Goal: Task Accomplishment & Management: Use online tool/utility

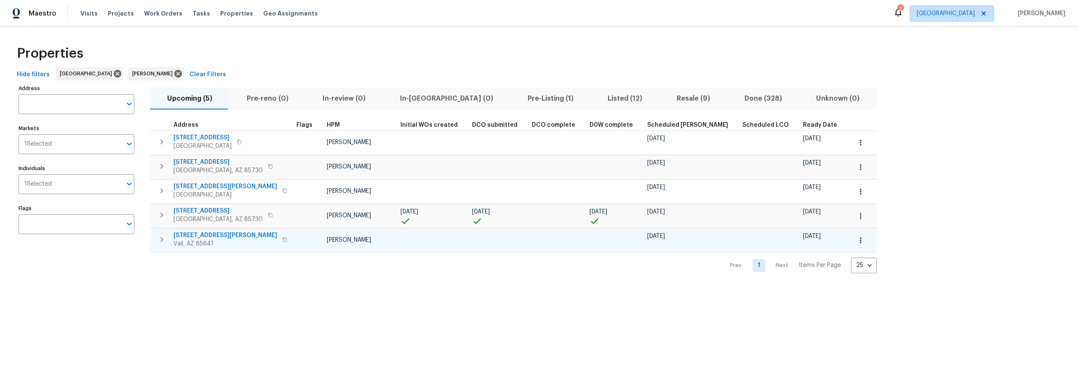
click at [856, 242] on icon "button" at bounding box center [860, 240] width 8 height 8
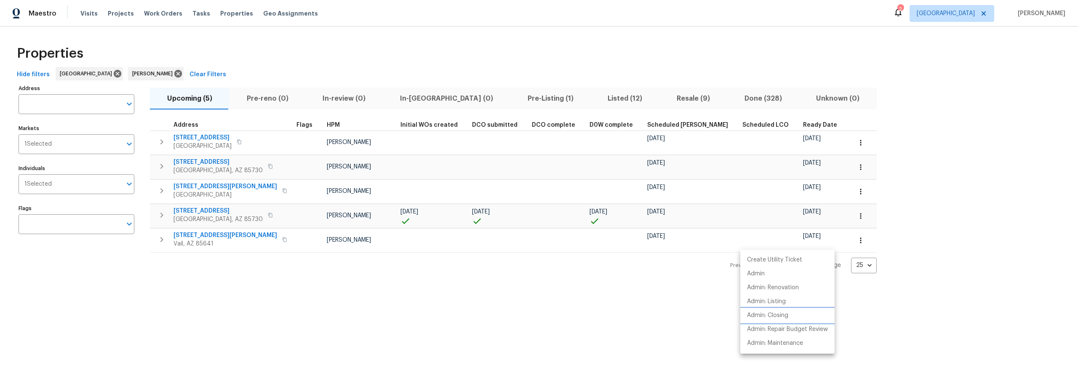
click at [785, 314] on p "Admin: Closing" at bounding box center [767, 315] width 41 height 9
click at [468, 303] on div at bounding box center [539, 196] width 1078 height 392
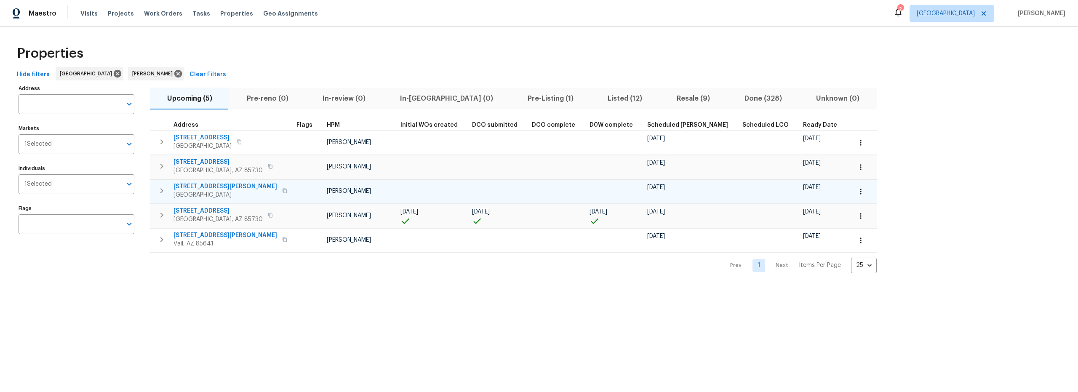
click at [859, 193] on icon "button" at bounding box center [859, 191] width 1 height 5
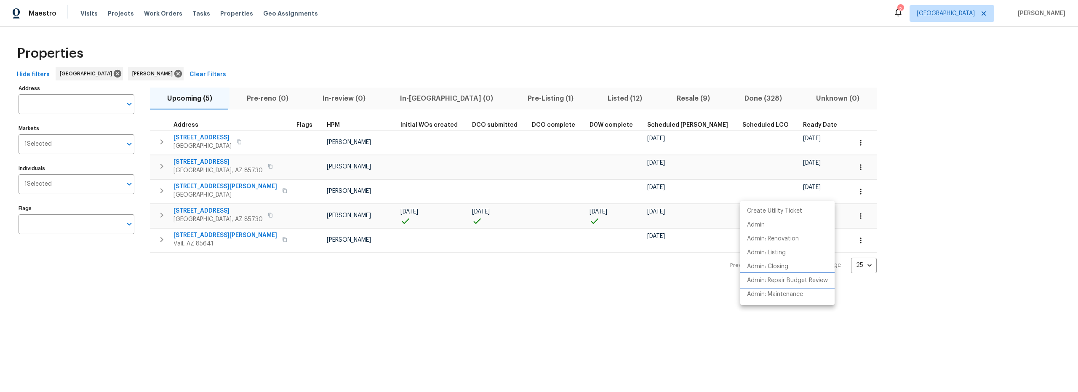
click at [787, 278] on p "Admin: Repair Budget Review" at bounding box center [787, 280] width 81 height 9
click at [206, 184] on div at bounding box center [539, 196] width 1078 height 392
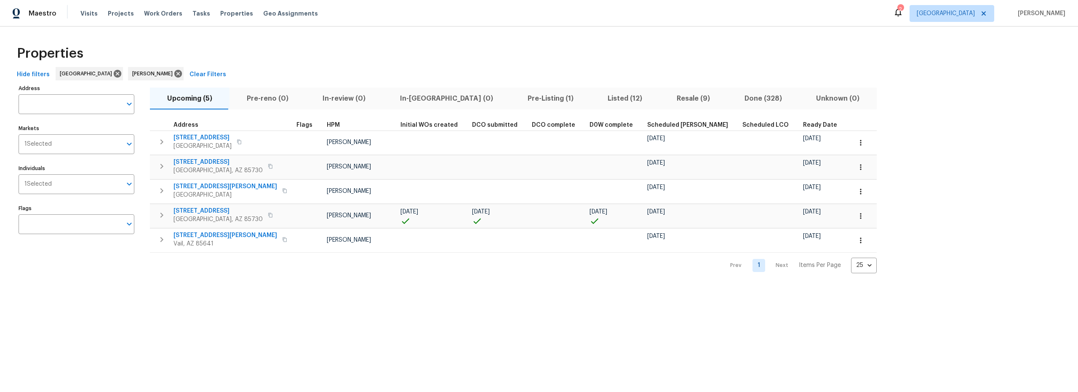
click at [204, 186] on span "1520 S Abrego Dr" at bounding box center [225, 186] width 104 height 8
click at [851, 171] on button "button" at bounding box center [860, 167] width 19 height 19
click at [778, 254] on p "Admin: Repair Budget Review" at bounding box center [787, 256] width 81 height 9
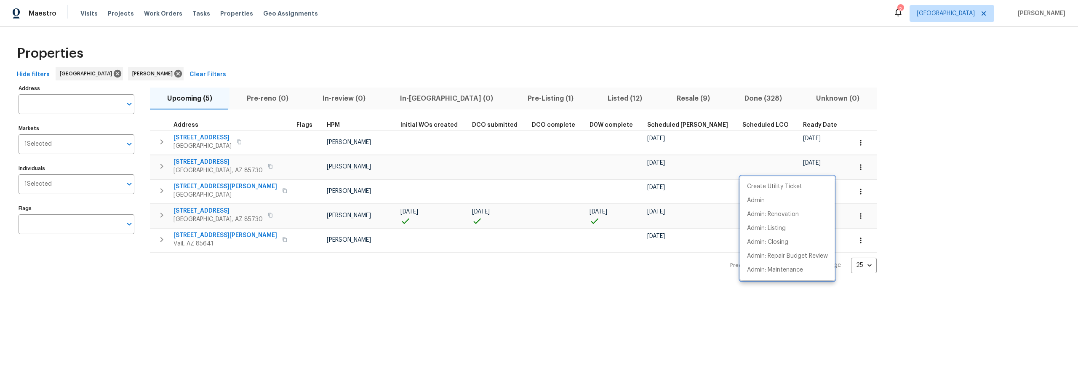
click at [198, 160] on div at bounding box center [539, 196] width 1078 height 392
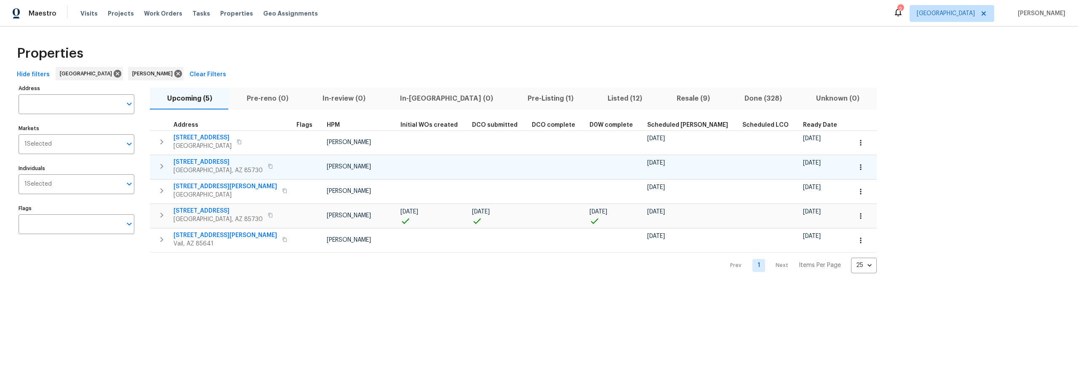
click at [196, 161] on span "8558 E Ruby Dr" at bounding box center [217, 162] width 89 height 8
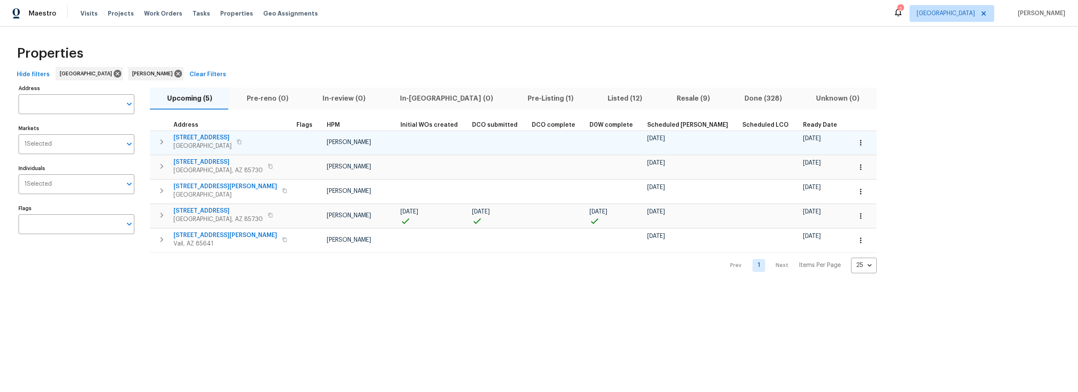
click at [851, 146] on button "button" at bounding box center [860, 142] width 19 height 19
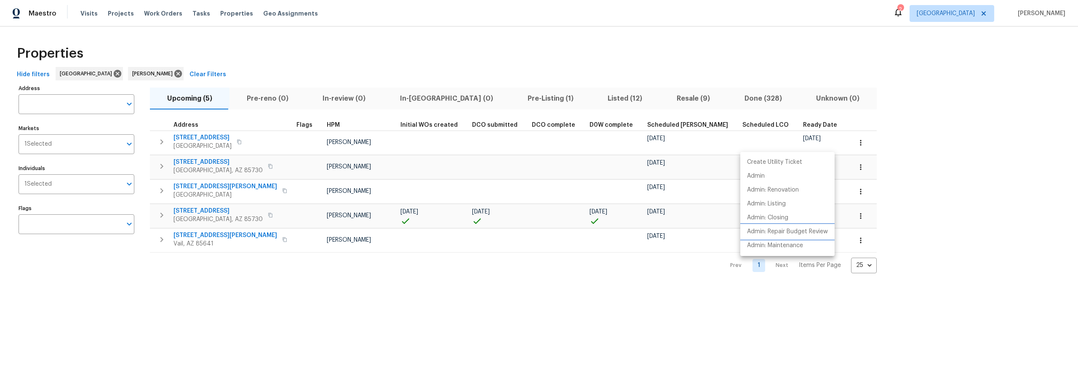
click at [788, 229] on p "Admin: Repair Budget Review" at bounding box center [787, 231] width 81 height 9
click at [479, 282] on div at bounding box center [539, 196] width 1078 height 392
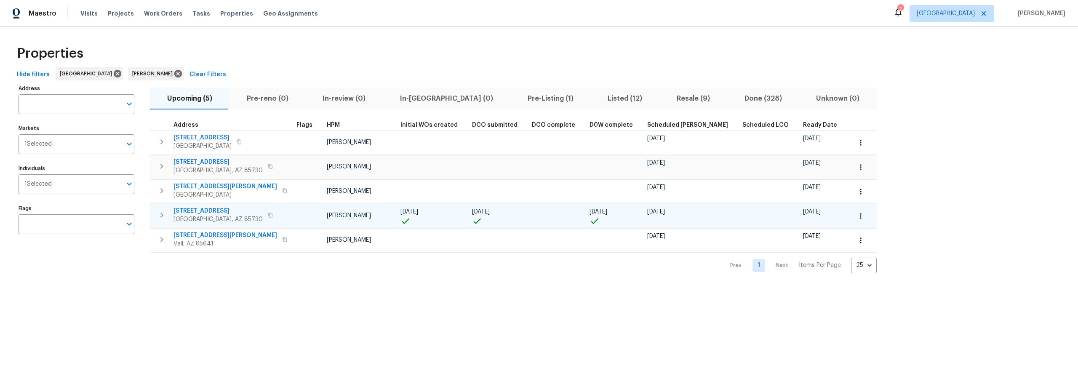
click at [856, 217] on icon "button" at bounding box center [860, 216] width 8 height 8
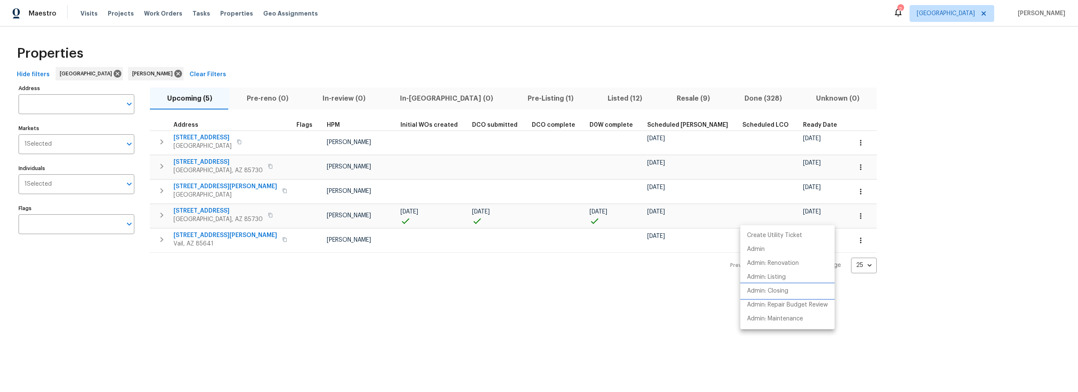
click at [773, 289] on p "Admin: Closing" at bounding box center [767, 291] width 41 height 9
click at [554, 276] on div at bounding box center [539, 196] width 1078 height 392
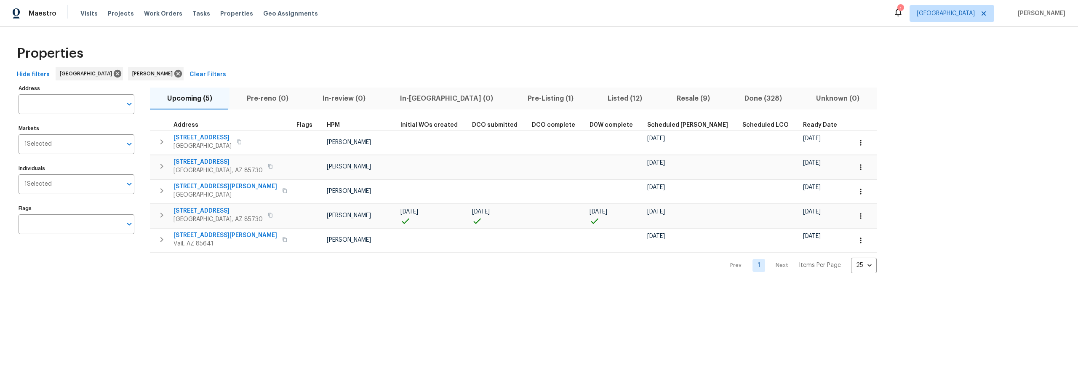
click at [664, 101] on span "Resale (9)" at bounding box center [693, 99] width 58 height 12
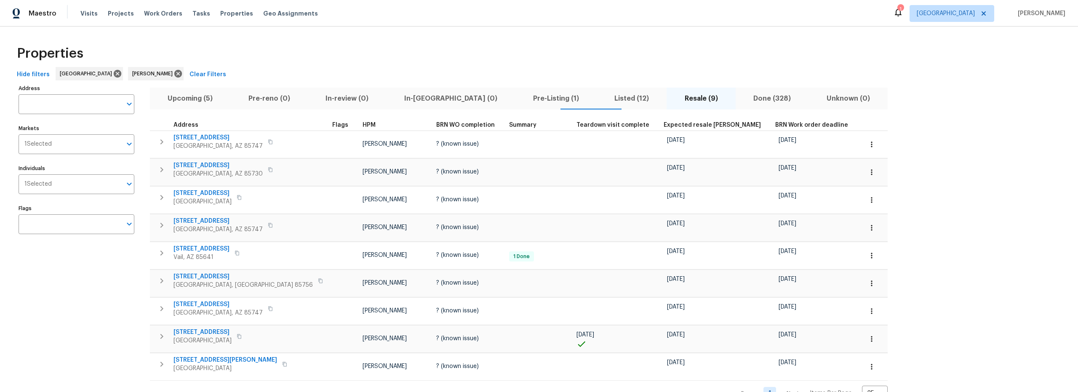
click at [207, 99] on span "Upcoming (5)" at bounding box center [190, 99] width 71 height 12
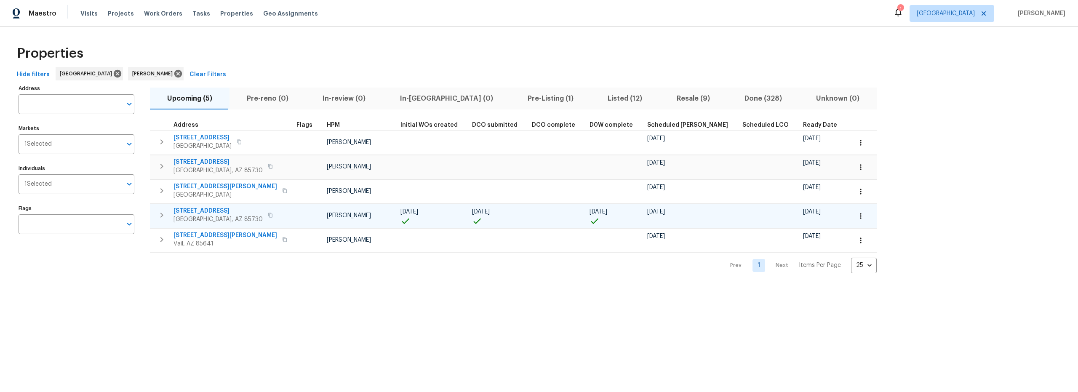
click at [202, 210] on span "10071 E Nicaragua Ln" at bounding box center [217, 211] width 89 height 8
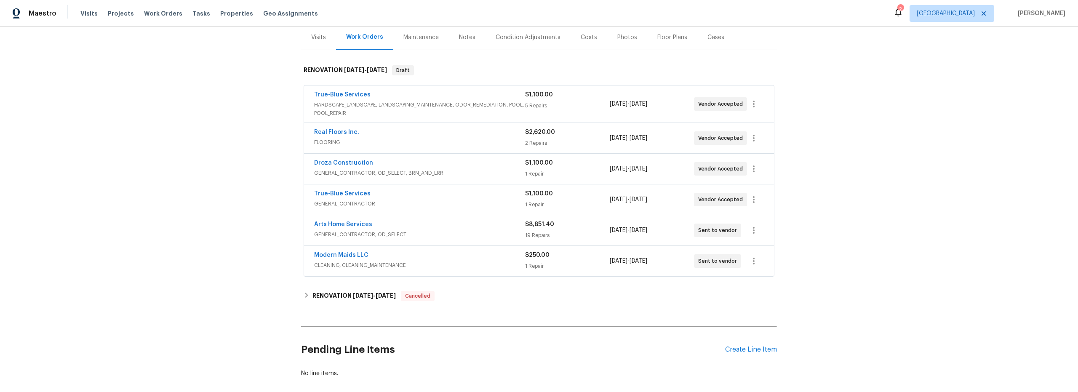
scroll to position [106, 0]
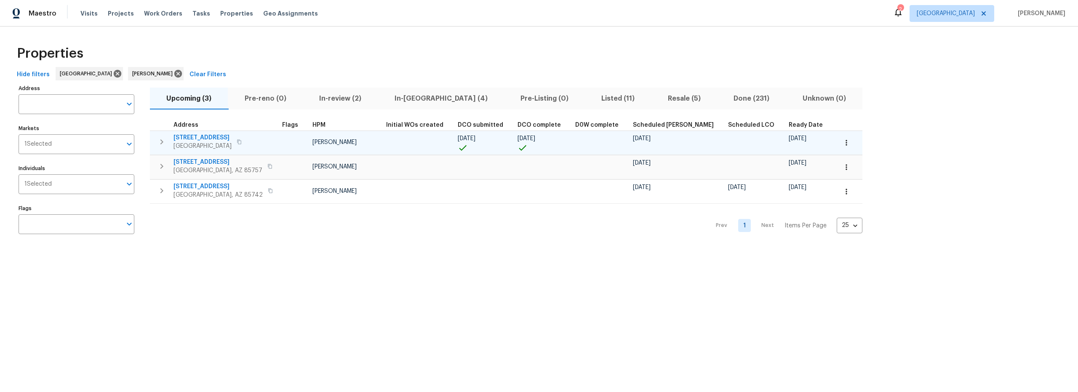
click at [842, 144] on icon "button" at bounding box center [846, 142] width 8 height 8
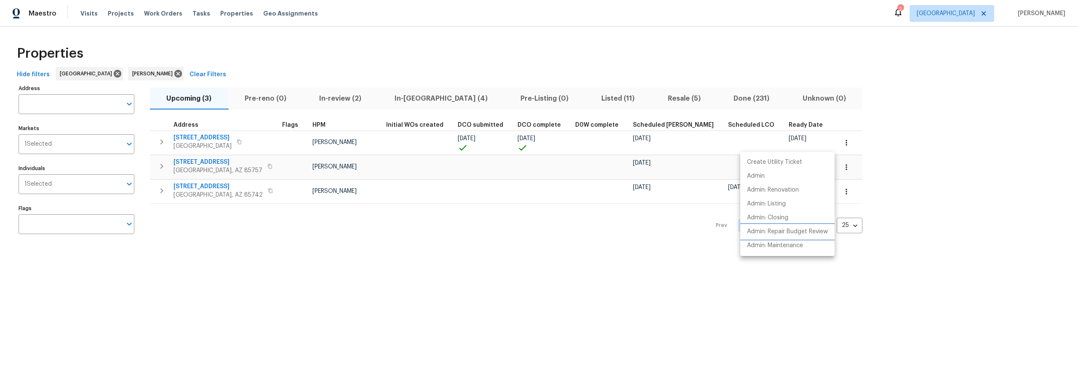
click at [790, 229] on p "Admin: Repair Budget Review" at bounding box center [787, 231] width 81 height 9
click at [383, 263] on div at bounding box center [539, 196] width 1078 height 392
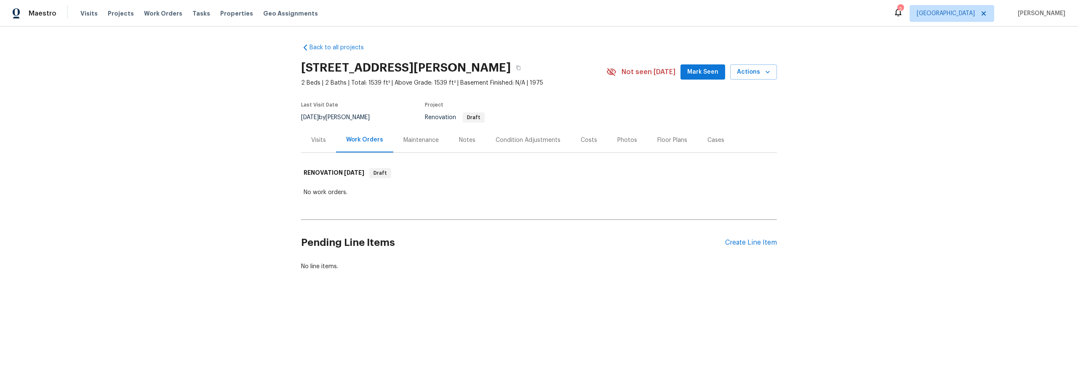
click at [585, 141] on div "Costs" at bounding box center [588, 140] width 16 height 8
click at [587, 142] on div "Costs" at bounding box center [588, 140] width 16 height 8
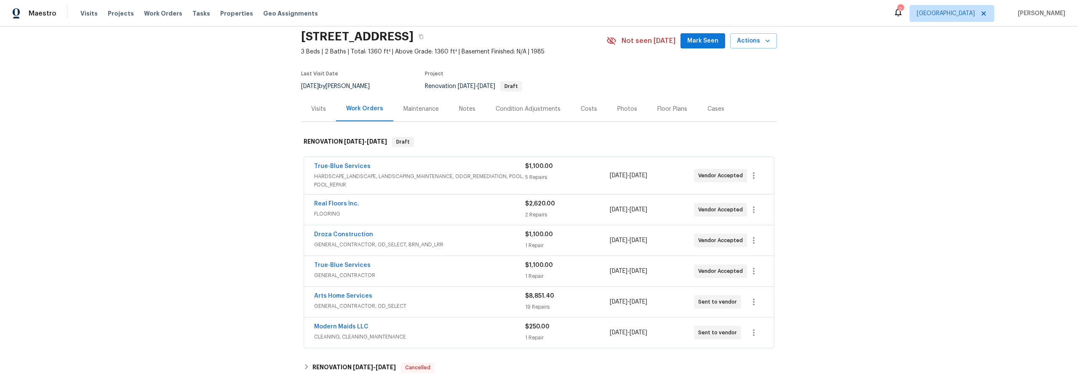
scroll to position [46, 0]
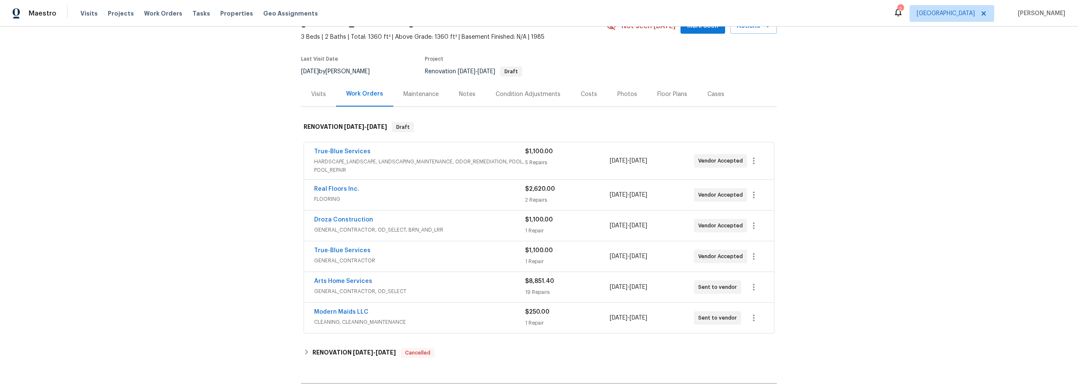
click at [498, 254] on div "True-Blue Services" at bounding box center [419, 251] width 211 height 10
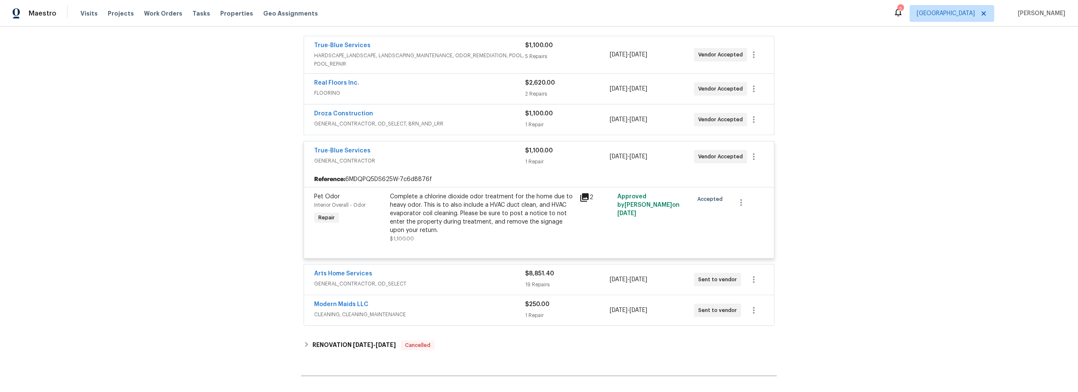
scroll to position [177, 0]
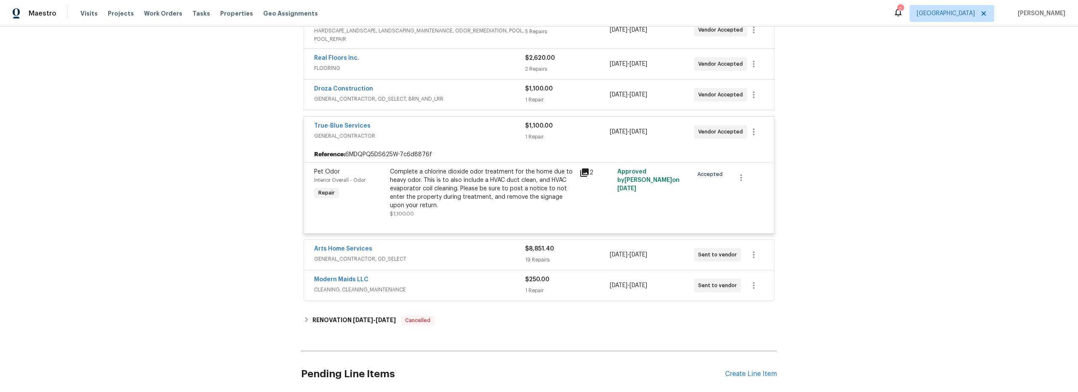
click at [346, 205] on div "Pet Odor Interior Overall - Odor Repair" at bounding box center [349, 193] width 76 height 56
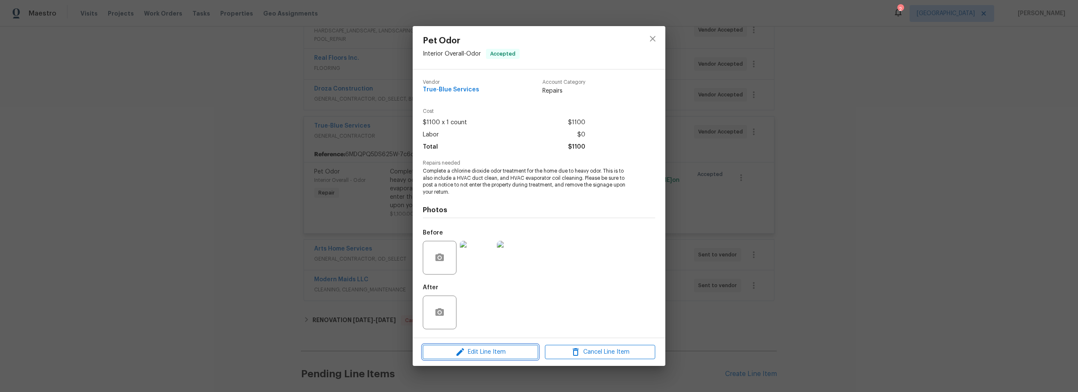
click at [503, 354] on span "Edit Line Item" at bounding box center [480, 352] width 110 height 11
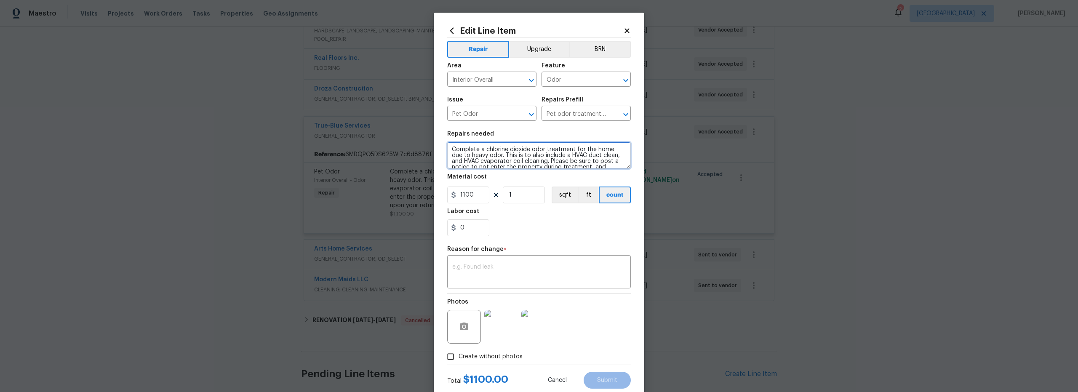
scroll to position [12, 0]
drag, startPoint x: 448, startPoint y: 148, endPoint x: 532, endPoint y: 175, distance: 88.8
click at [532, 175] on section "Repairs needed Complete a chlorine dioxide odor treatment for the home due to h…" at bounding box center [539, 183] width 184 height 115
paste textarea "This comprehensive service begins with source identification and recommendation…"
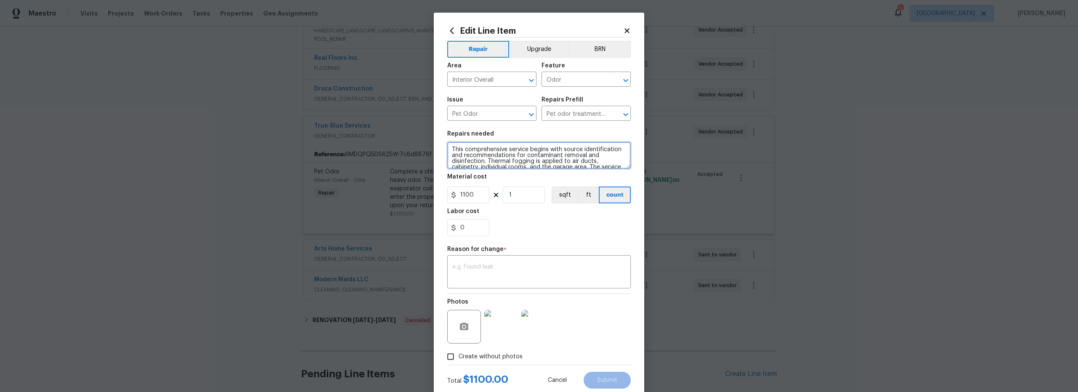
scroll to position [19, 0]
type textarea "This comprehensive service begins with source identification and recommendation…"
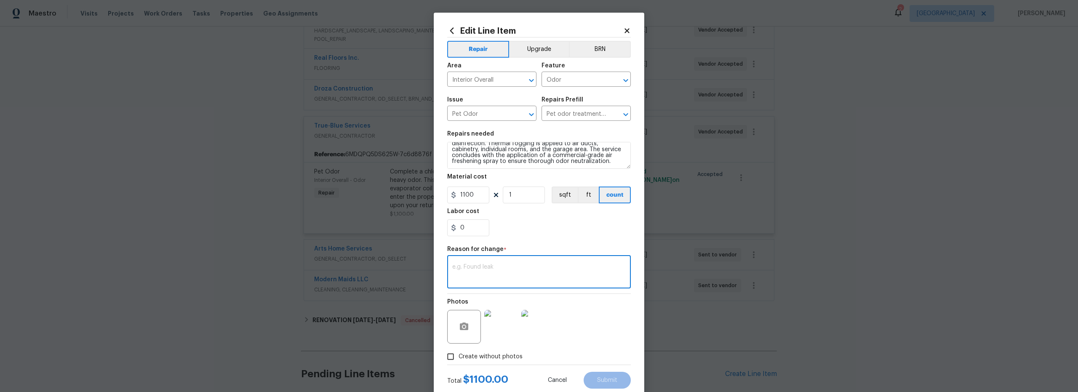
click at [509, 275] on textarea at bounding box center [538, 273] width 173 height 18
type textarea "text"
click at [611, 377] on span "Submit" at bounding box center [607, 380] width 20 height 6
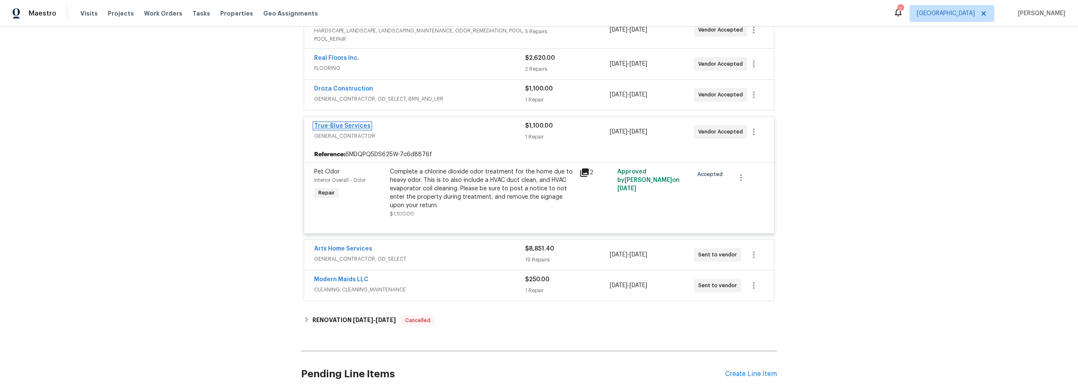
click at [346, 125] on link "True-Blue Services" at bounding box center [342, 126] width 56 height 6
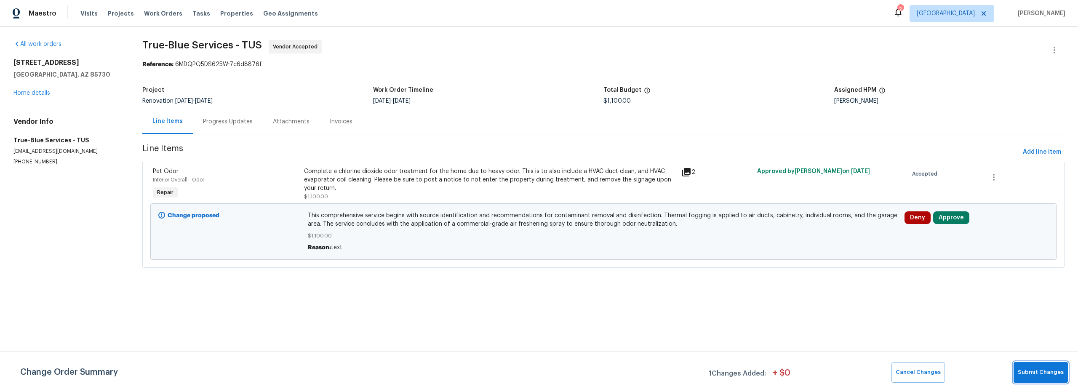
click at [1039, 371] on span "Submit Changes" at bounding box center [1040, 372] width 46 height 10
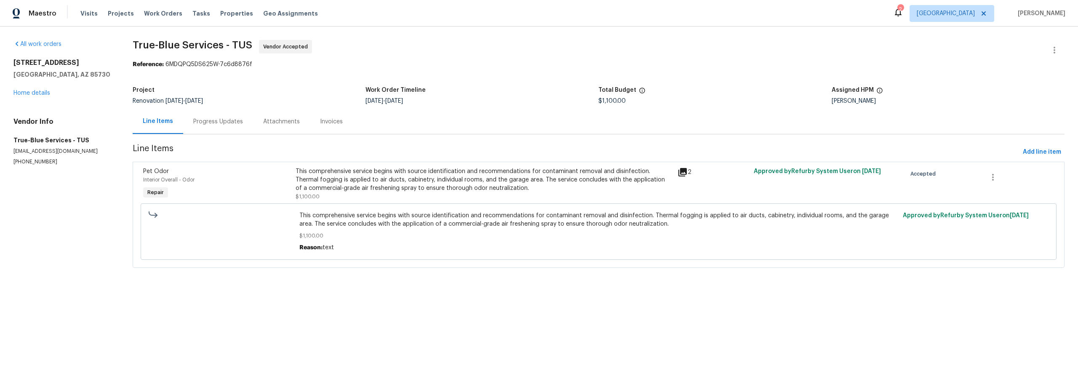
click at [315, 93] on div "Project" at bounding box center [249, 92] width 233 height 11
click at [43, 92] on link "Home details" at bounding box center [31, 93] width 37 height 6
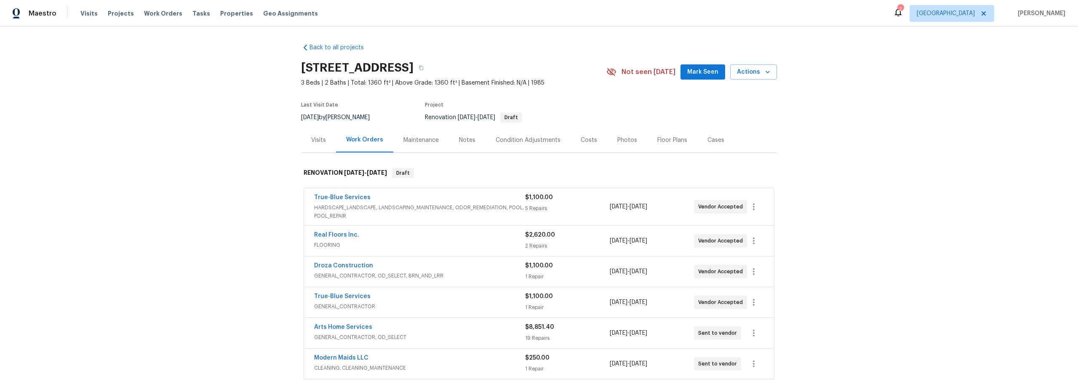
click at [585, 140] on div "Costs" at bounding box center [588, 140] width 16 height 8
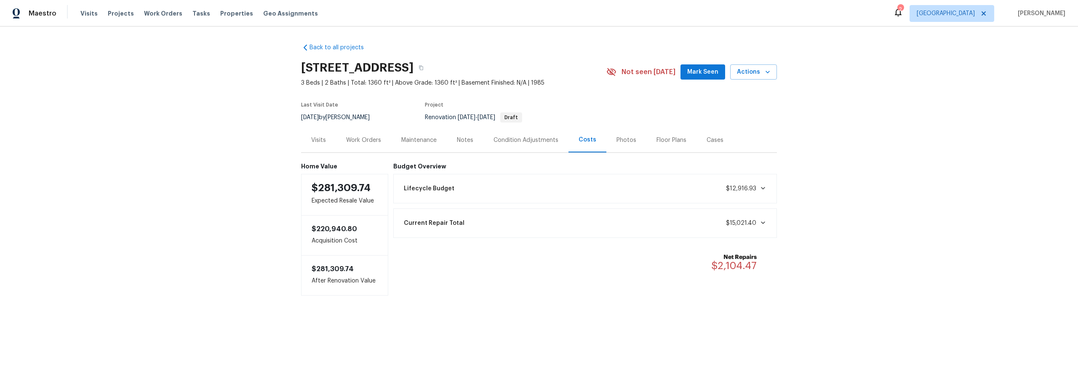
click at [362, 138] on div "Work Orders" at bounding box center [363, 140] width 35 height 8
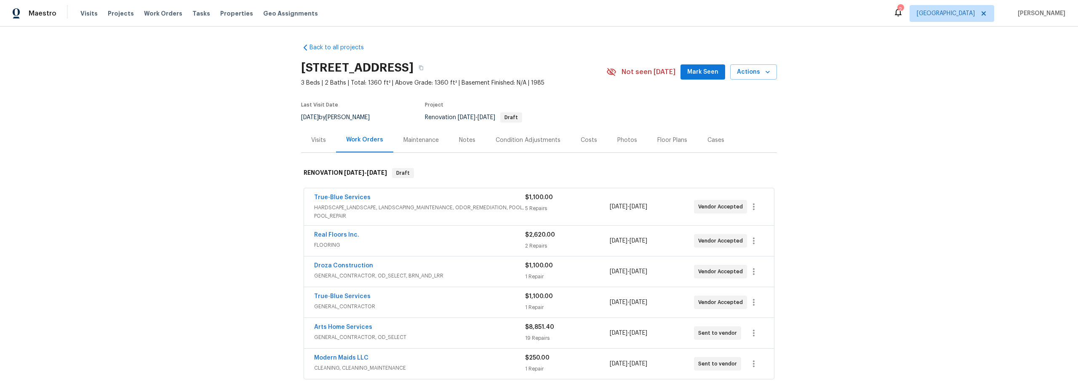
drag, startPoint x: 584, startPoint y: 136, endPoint x: 588, endPoint y: 140, distance: 5.7
click at [584, 136] on div "Costs" at bounding box center [588, 140] width 16 height 8
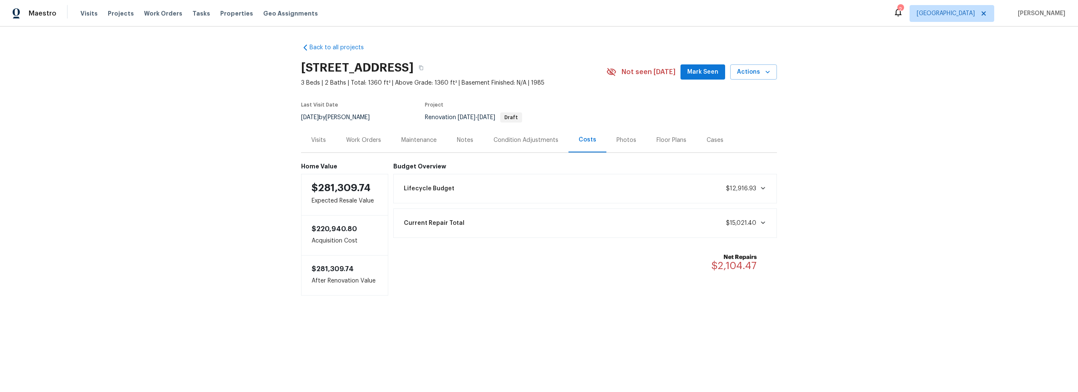
click at [226, 246] on div "Back to all projects 10071 E Nicaragua Ln, Tucson, AZ 85730 3 Beds | 2 Baths | …" at bounding box center [539, 186] width 1078 height 319
click at [372, 141] on div "Work Orders" at bounding box center [363, 140] width 35 height 8
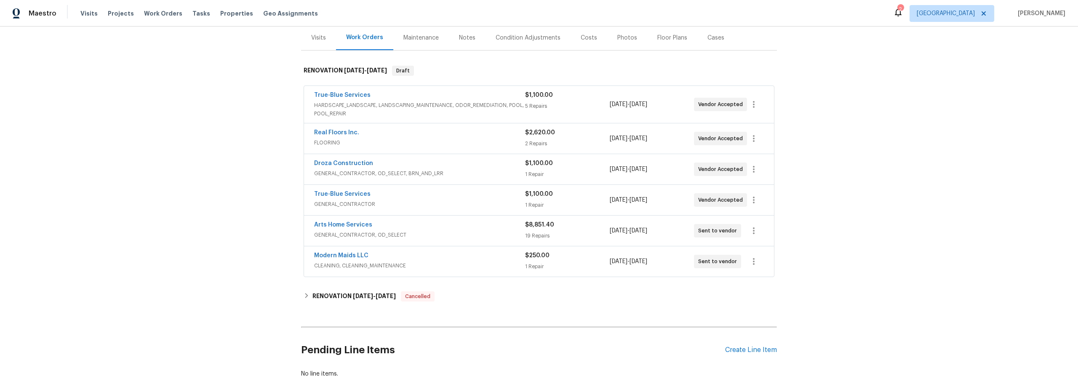
scroll to position [108, 0]
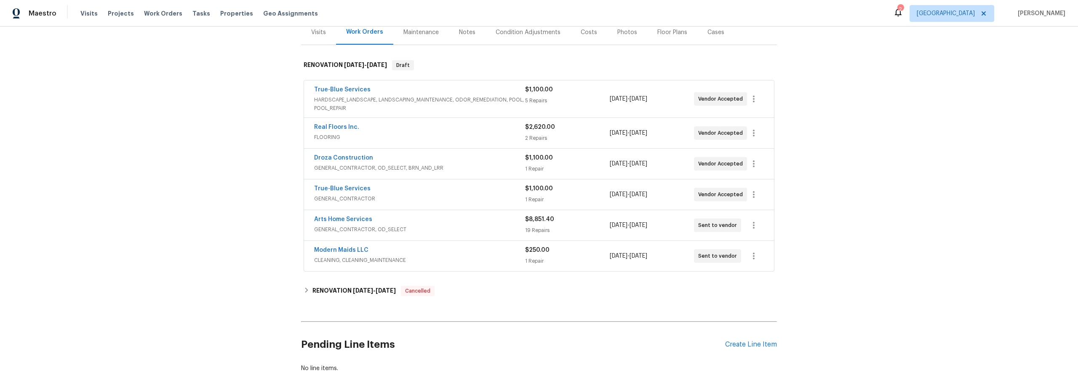
click at [903, 13] on icon at bounding box center [898, 12] width 10 height 10
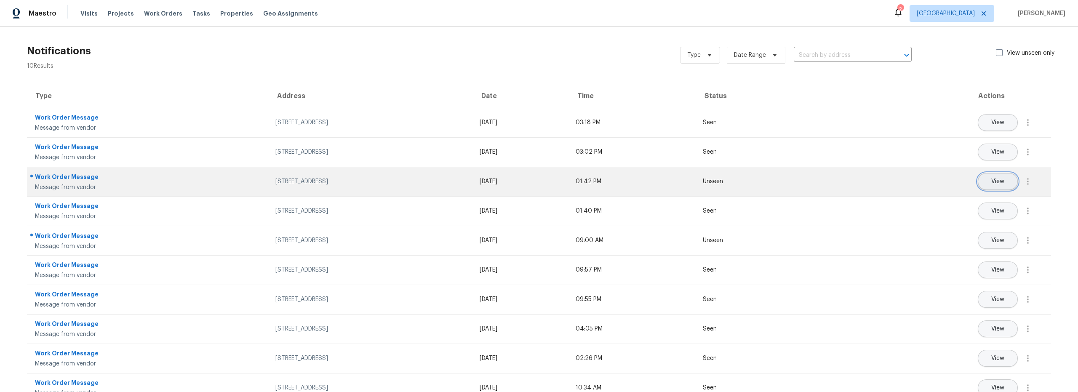
click at [992, 183] on span "View" at bounding box center [997, 181] width 13 height 6
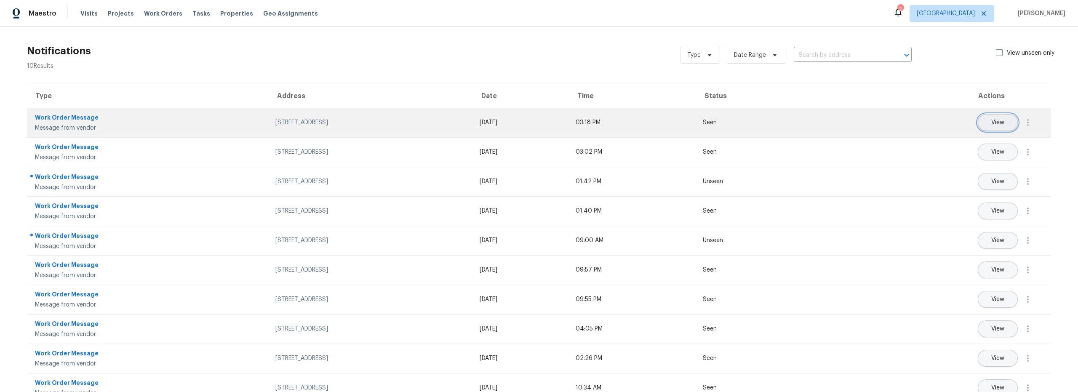
click at [991, 125] on span "View" at bounding box center [997, 123] width 13 height 6
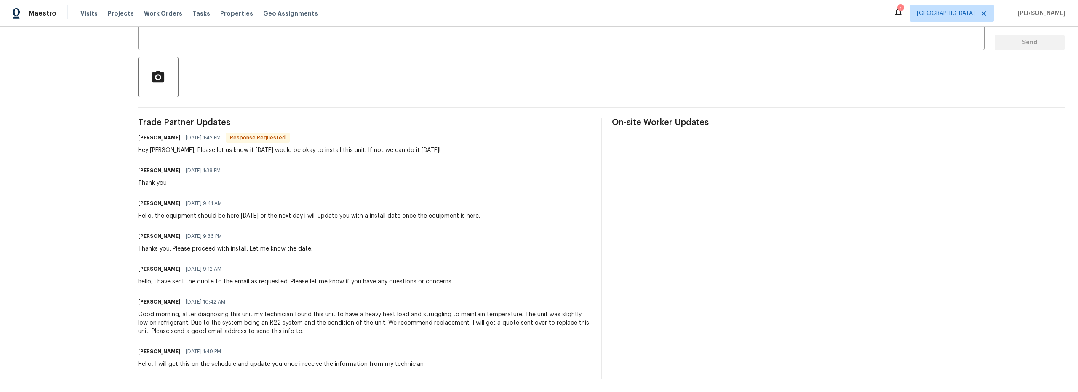
scroll to position [167, 0]
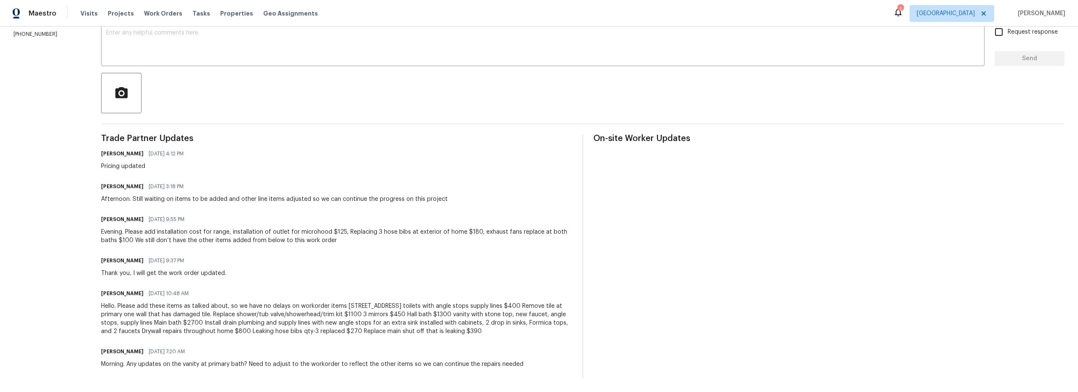
scroll to position [158, 0]
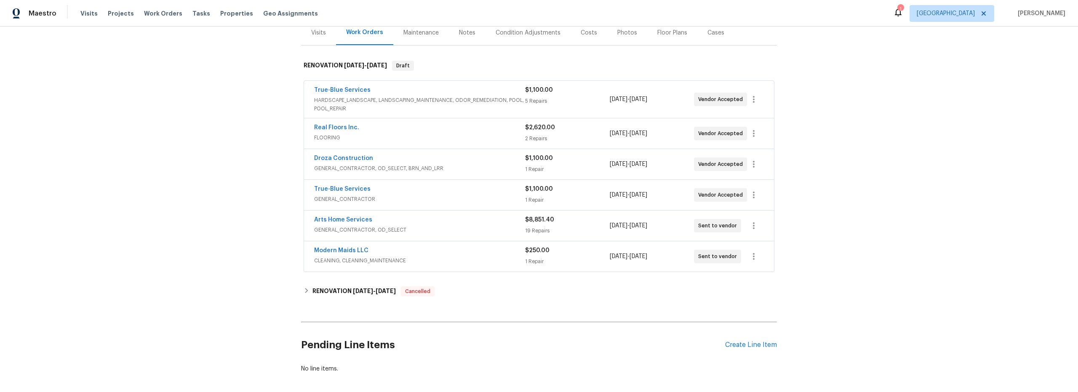
scroll to position [106, 0]
